Goal: Task Accomplishment & Management: Manage account settings

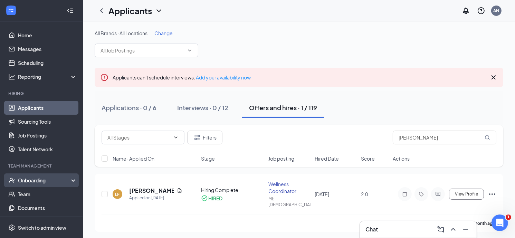
click at [48, 178] on div "Onboarding" at bounding box center [44, 180] width 53 height 7
click at [46, 194] on link "Overview" at bounding box center [47, 194] width 59 height 14
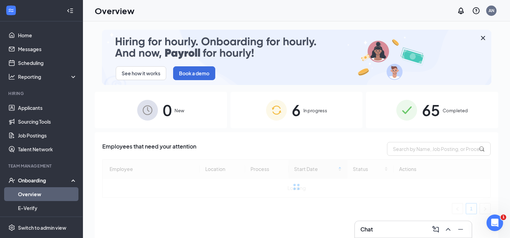
click at [430, 111] on span "65" at bounding box center [430, 110] width 18 height 24
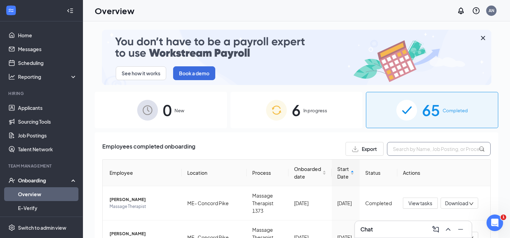
click at [414, 150] on input "text" at bounding box center [439, 149] width 104 height 14
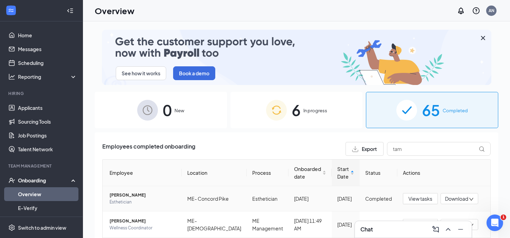
click at [167, 198] on span "[PERSON_NAME]" at bounding box center [142, 195] width 67 height 7
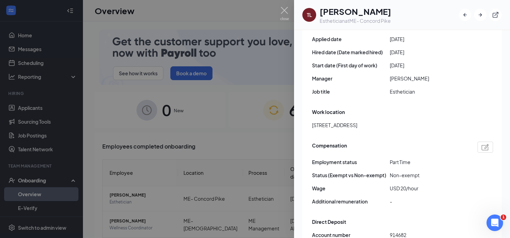
scroll to position [380, 0]
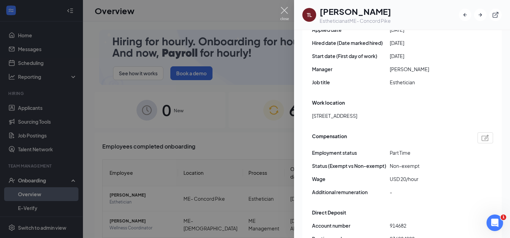
click at [287, 11] on img at bounding box center [284, 13] width 9 height 13
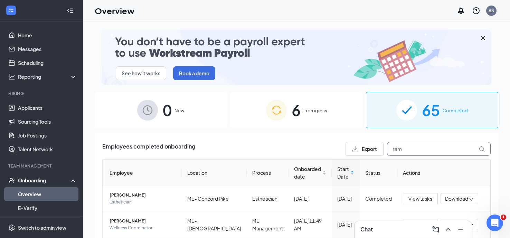
drag, startPoint x: 409, startPoint y: 152, endPoint x: 325, endPoint y: 149, distance: 84.6
click at [325, 149] on div "Employees completed onboarding Export tam" at bounding box center [296, 149] width 388 height 14
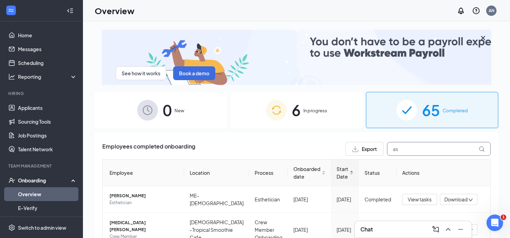
type input "a"
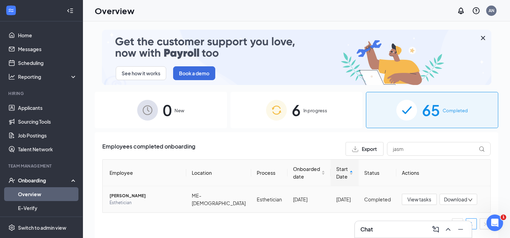
click at [131, 197] on span "[PERSON_NAME]" at bounding box center [144, 195] width 71 height 7
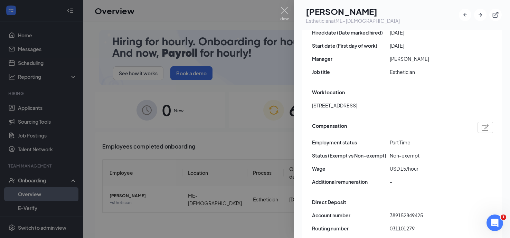
scroll to position [414, 0]
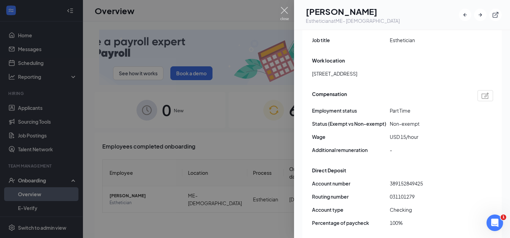
click at [283, 15] on img at bounding box center [284, 13] width 9 height 13
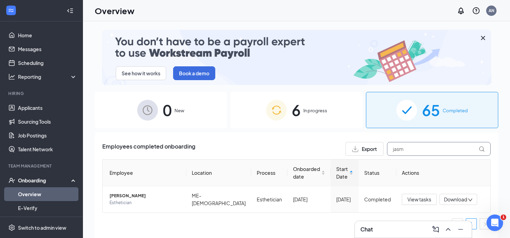
drag, startPoint x: 405, startPoint y: 149, endPoint x: 369, endPoint y: 152, distance: 35.7
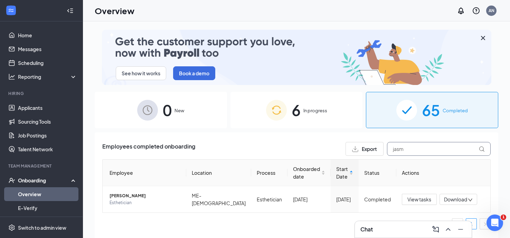
click at [369, 152] on div "Export jasm" at bounding box center [417, 149] width 145 height 14
type input "jan"
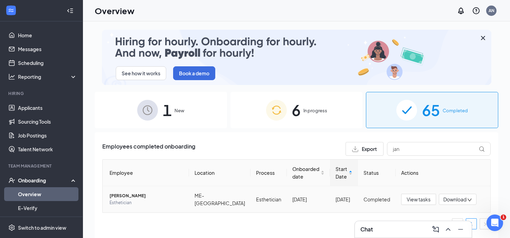
click at [161, 199] on span "Esthetician" at bounding box center [146, 202] width 74 height 7
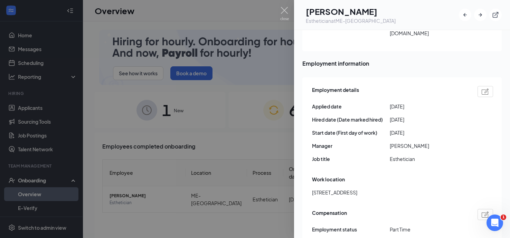
scroll to position [345, 0]
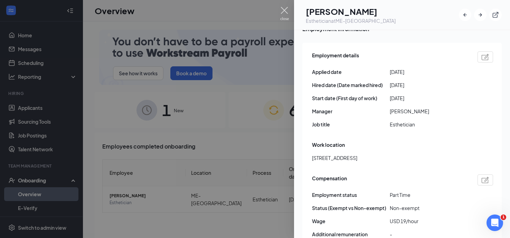
click at [285, 17] on img at bounding box center [284, 13] width 9 height 13
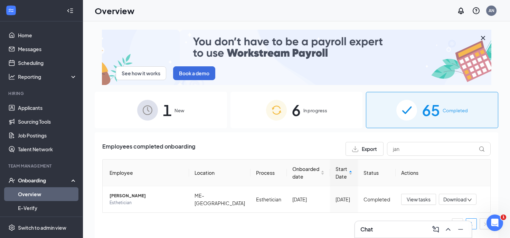
click at [174, 111] on div "1 New" at bounding box center [161, 110] width 132 height 36
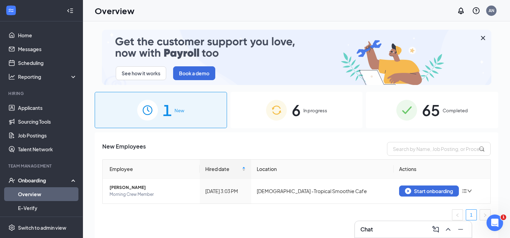
click at [427, 116] on span "65" at bounding box center [430, 110] width 18 height 24
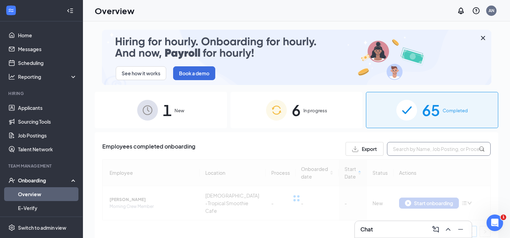
click at [410, 151] on input "text" at bounding box center [439, 149] width 104 height 14
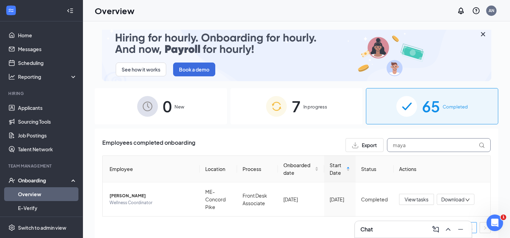
scroll to position [6, 0]
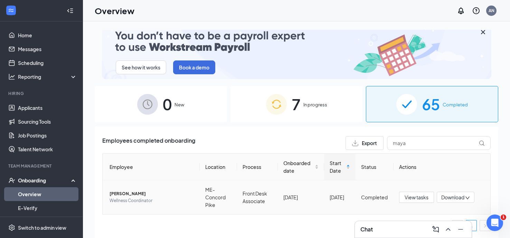
click at [142, 198] on span "Wellness Coordinator" at bounding box center [151, 200] width 85 height 7
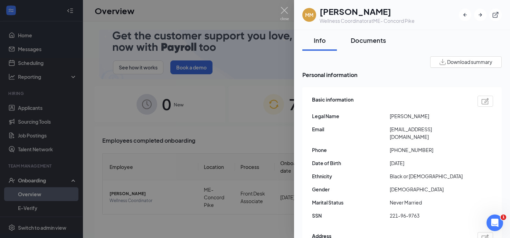
click at [363, 41] on div "Documents" at bounding box center [367, 40] width 35 height 9
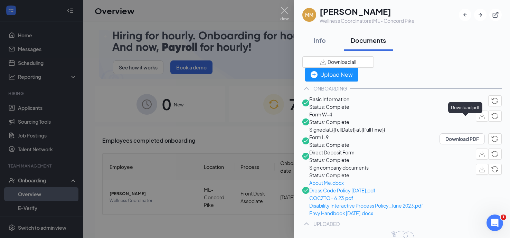
click at [478, 119] on img "button" at bounding box center [481, 116] width 6 height 6
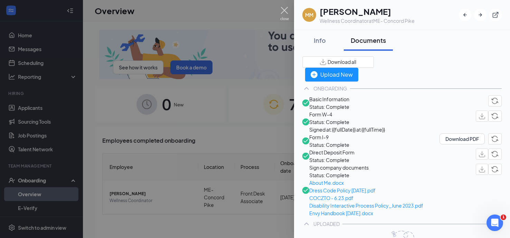
click at [285, 16] on img at bounding box center [284, 13] width 9 height 13
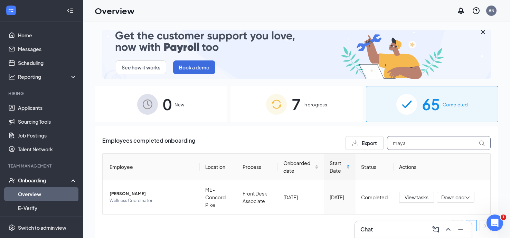
click at [403, 144] on input "maya" at bounding box center [439, 143] width 104 height 14
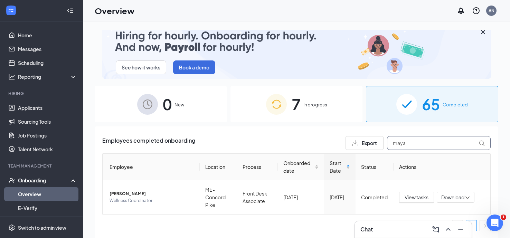
drag, startPoint x: 403, startPoint y: 144, endPoint x: 365, endPoint y: 143, distance: 37.3
click at [365, 143] on div "Export maya" at bounding box center [417, 143] width 145 height 14
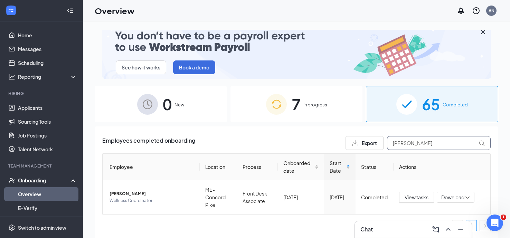
type input "[PERSON_NAME]"
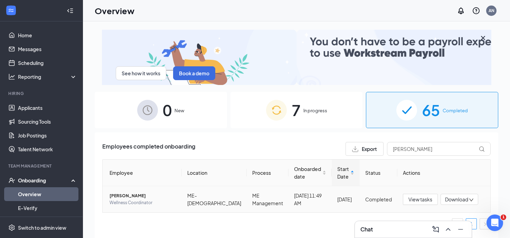
click at [150, 200] on span "Wellness Coordinator" at bounding box center [142, 202] width 67 height 7
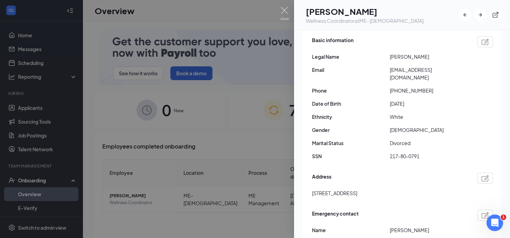
scroll to position [69, 0]
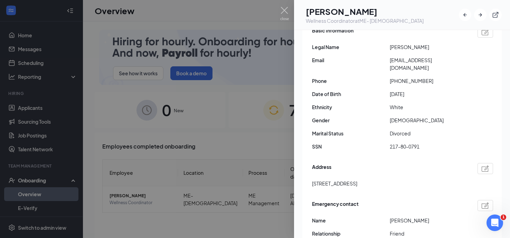
click at [481, 165] on img at bounding box center [484, 168] width 7 height 6
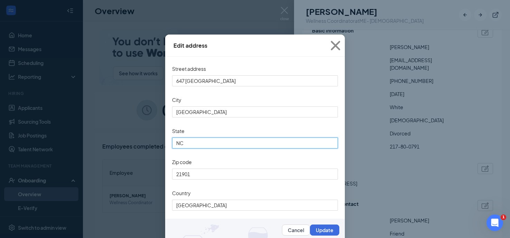
drag, startPoint x: 177, startPoint y: 152, endPoint x: 118, endPoint y: 156, distance: 58.9
click at [118, 156] on div "Edit address Street address [STREET_ADDRESS][US_STATE] Cancel Update" at bounding box center [255, 119] width 510 height 238
type input "D"
type input "MD"
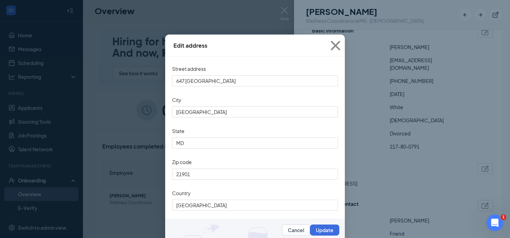
click at [215, 168] on div "Zip code" at bounding box center [255, 163] width 166 height 12
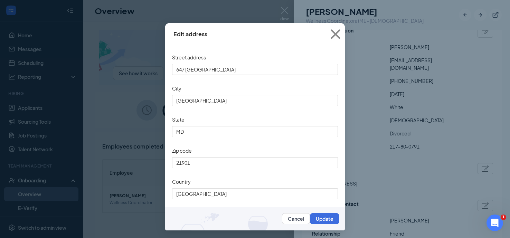
scroll to position [25, 0]
click at [319, 218] on button "Update" at bounding box center [324, 218] width 29 height 11
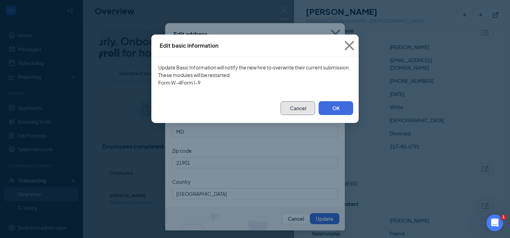
click at [296, 115] on button "Cancel" at bounding box center [297, 108] width 35 height 14
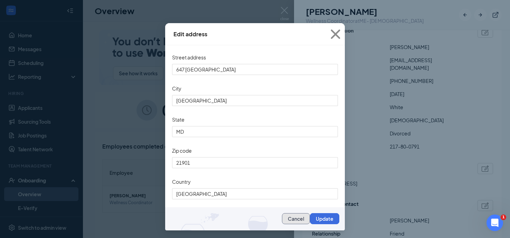
click at [285, 218] on button "Cancel" at bounding box center [296, 218] width 28 height 11
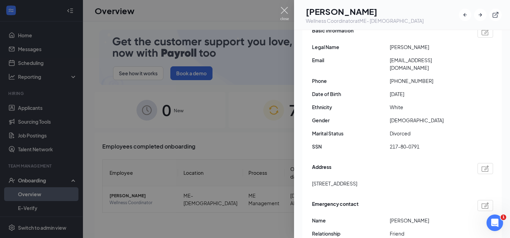
click at [284, 17] on img at bounding box center [284, 13] width 9 height 13
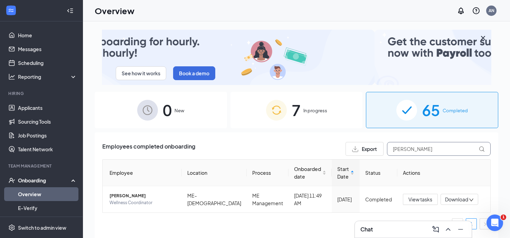
drag, startPoint x: 419, startPoint y: 149, endPoint x: 296, endPoint y: 158, distance: 123.6
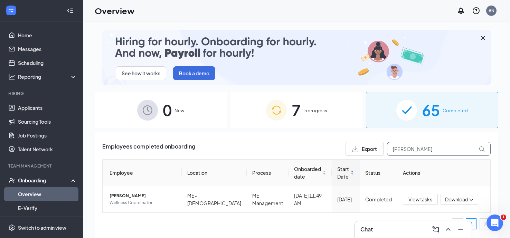
click at [297, 158] on div "Employees completed onboarding Export [PERSON_NAME] Employee Location Process O…" at bounding box center [296, 188] width 388 height 93
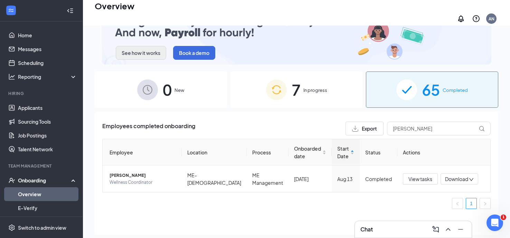
scroll to position [31, 0]
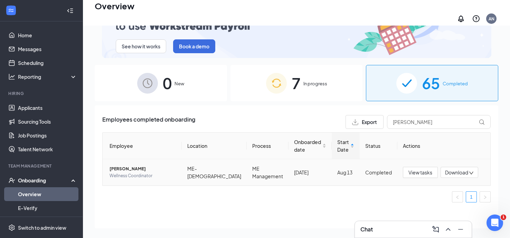
click at [146, 173] on span "Wellness Coordinator" at bounding box center [142, 175] width 67 height 7
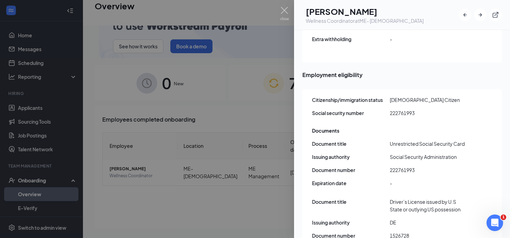
scroll to position [794, 0]
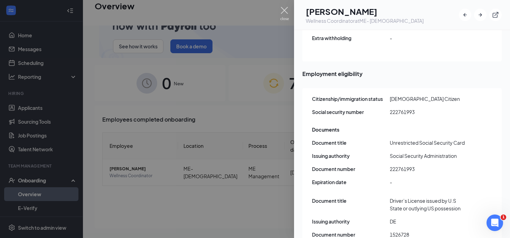
click at [286, 14] on img at bounding box center [284, 13] width 9 height 13
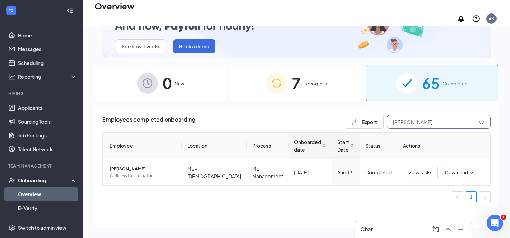
drag, startPoint x: 425, startPoint y: 118, endPoint x: 317, endPoint y: 132, distance: 108.6
click at [317, 134] on div "Employees completed onboarding Export [PERSON_NAME] Employee Location Process O…" at bounding box center [296, 161] width 388 height 93
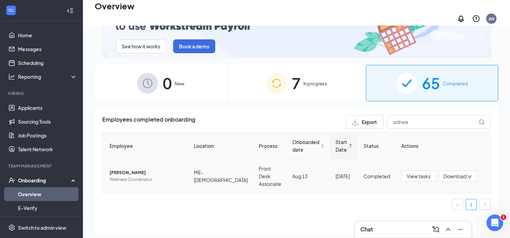
click at [147, 176] on span "Wellness Coordinator" at bounding box center [145, 179] width 73 height 7
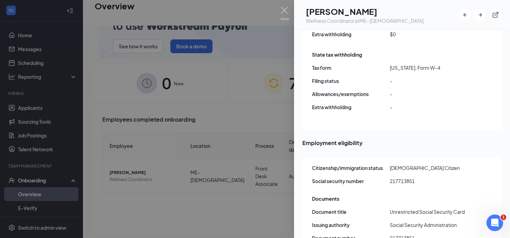
scroll to position [759, 0]
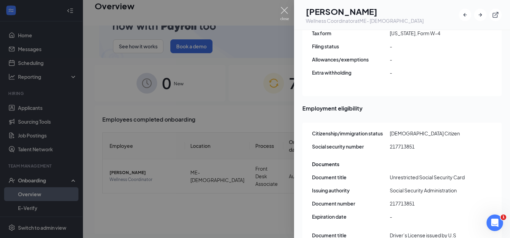
click at [286, 13] on img at bounding box center [284, 13] width 9 height 13
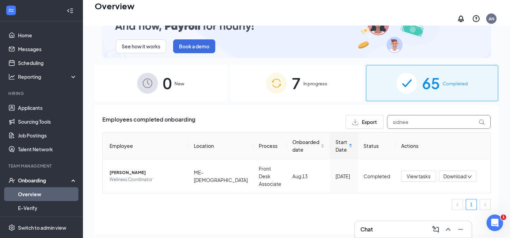
drag, startPoint x: 412, startPoint y: 116, endPoint x: 338, endPoint y: 124, distance: 74.6
click at [338, 124] on div "Employees completed onboarding Export sidnee" at bounding box center [296, 122] width 388 height 14
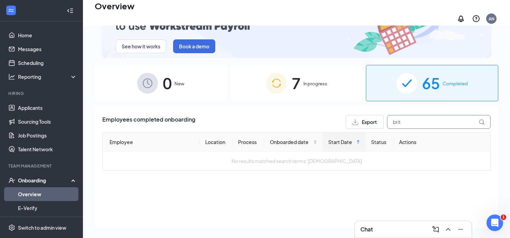
type input "brit"
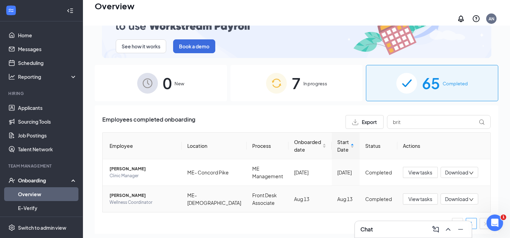
click at [126, 199] on span "[PERSON_NAME]" at bounding box center [142, 195] width 67 height 7
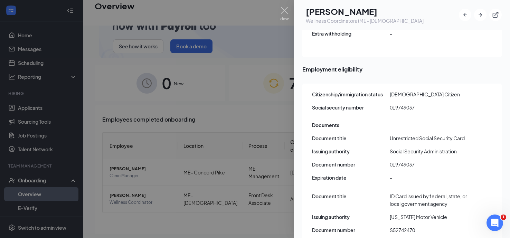
scroll to position [825, 0]
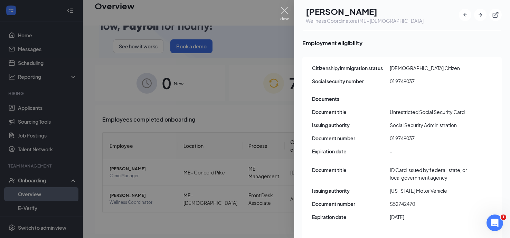
click at [285, 11] on img at bounding box center [284, 13] width 9 height 13
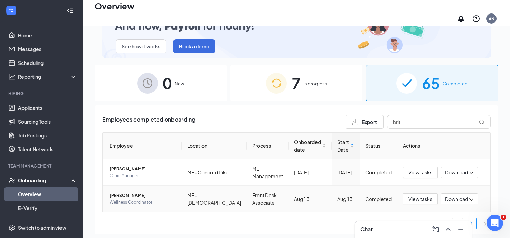
click at [141, 205] on span "Wellness Coordinator" at bounding box center [142, 202] width 67 height 7
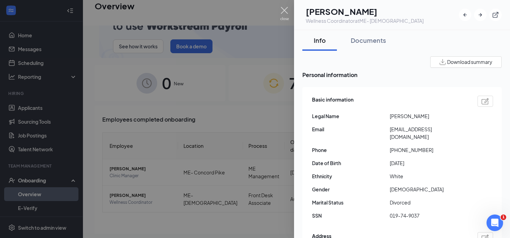
click at [284, 16] on img at bounding box center [284, 13] width 9 height 13
